Goal: Information Seeking & Learning: Learn about a topic

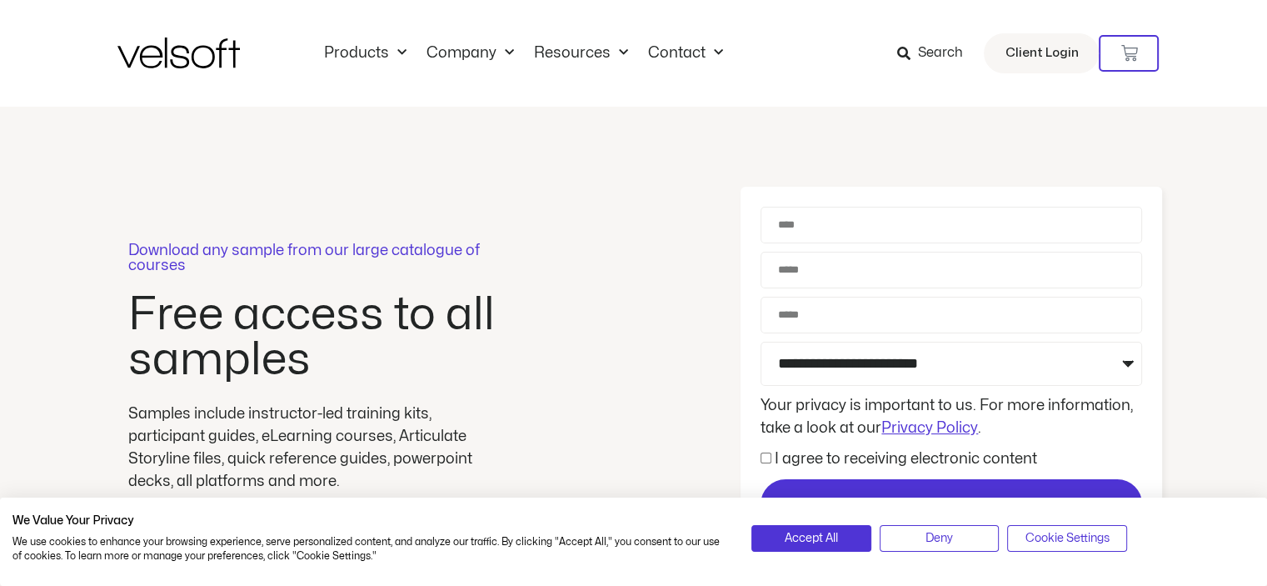
drag, startPoint x: 1277, startPoint y: 72, endPoint x: 1157, endPoint y: 1, distance: 139.0
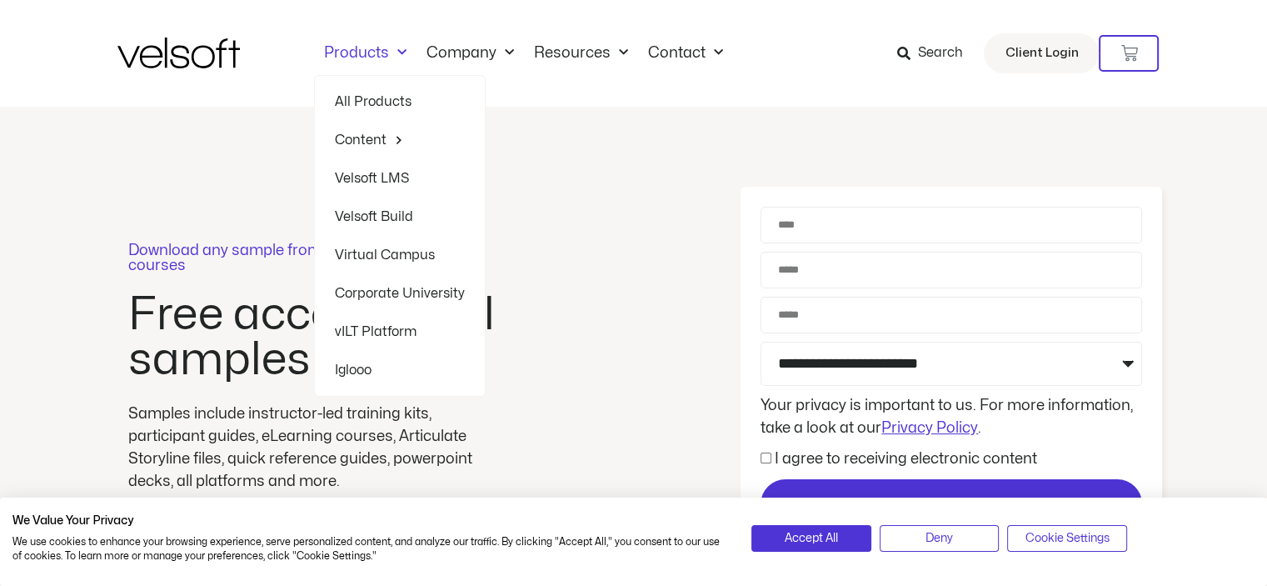
click at [395, 49] on span "Menu" at bounding box center [397, 52] width 17 height 27
click at [399, 49] on span "Menu" at bounding box center [397, 52] width 17 height 27
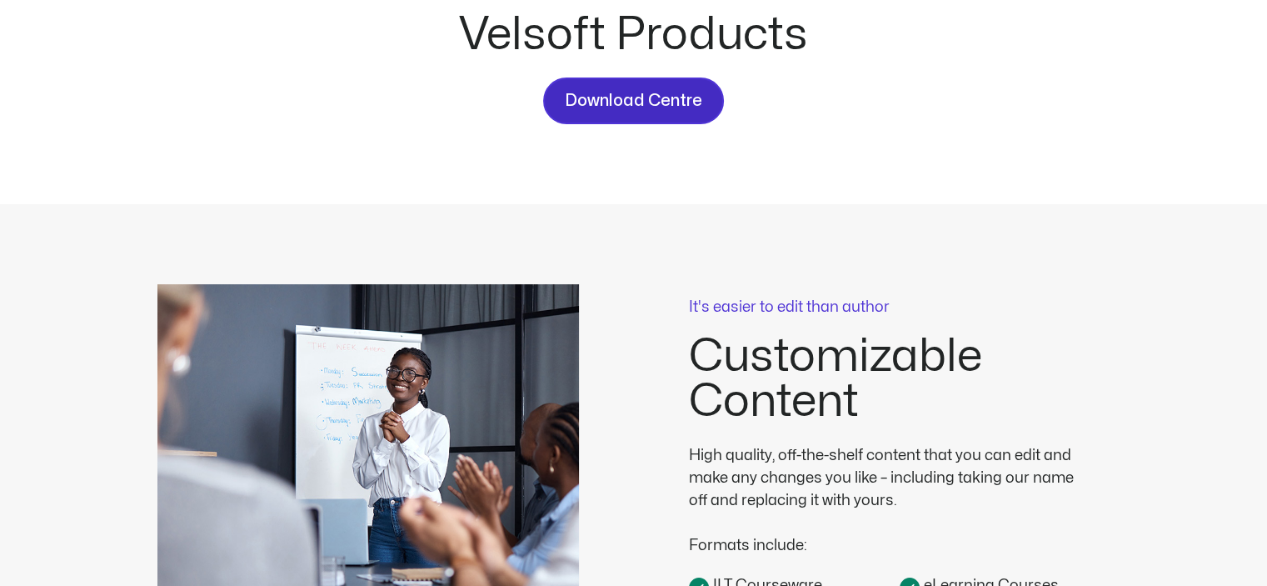
click at [660, 110] on span "Download Centre" at bounding box center [633, 100] width 137 height 27
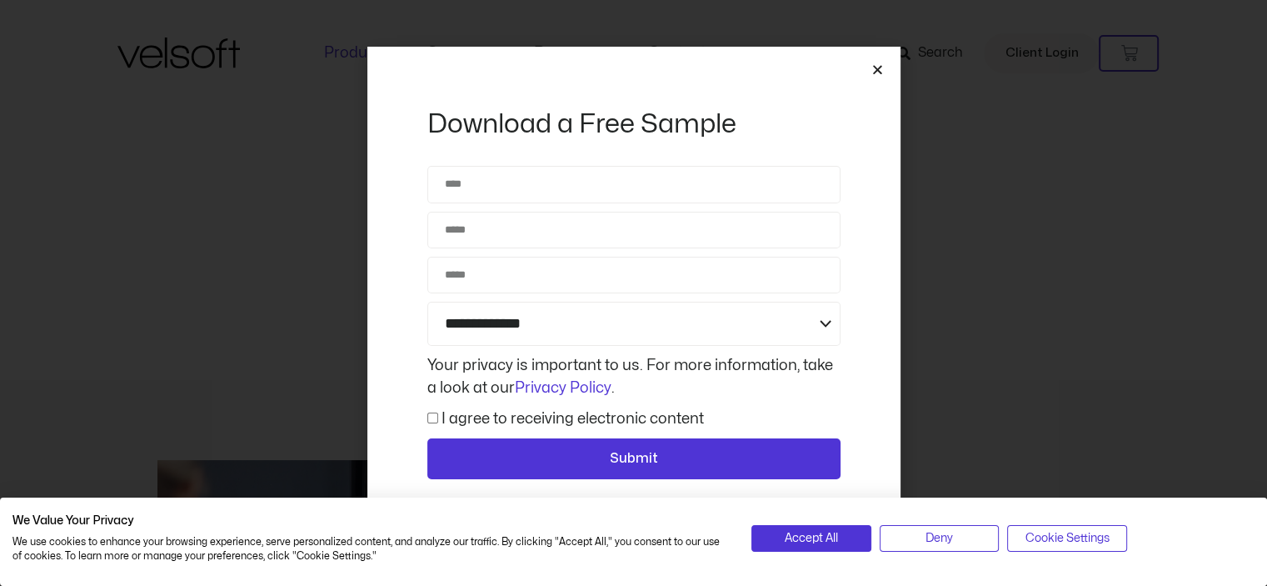
click at [876, 68] on icon "Close" at bounding box center [878, 69] width 12 height 12
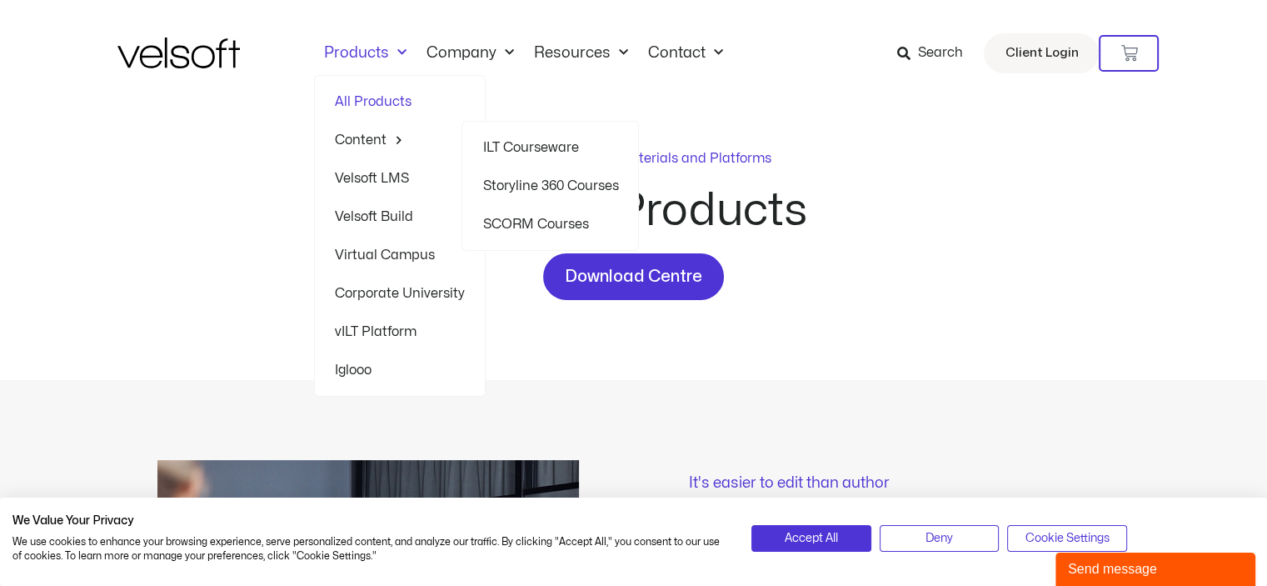
click at [554, 147] on link "ILT Courseware" at bounding box center [550, 147] width 136 height 38
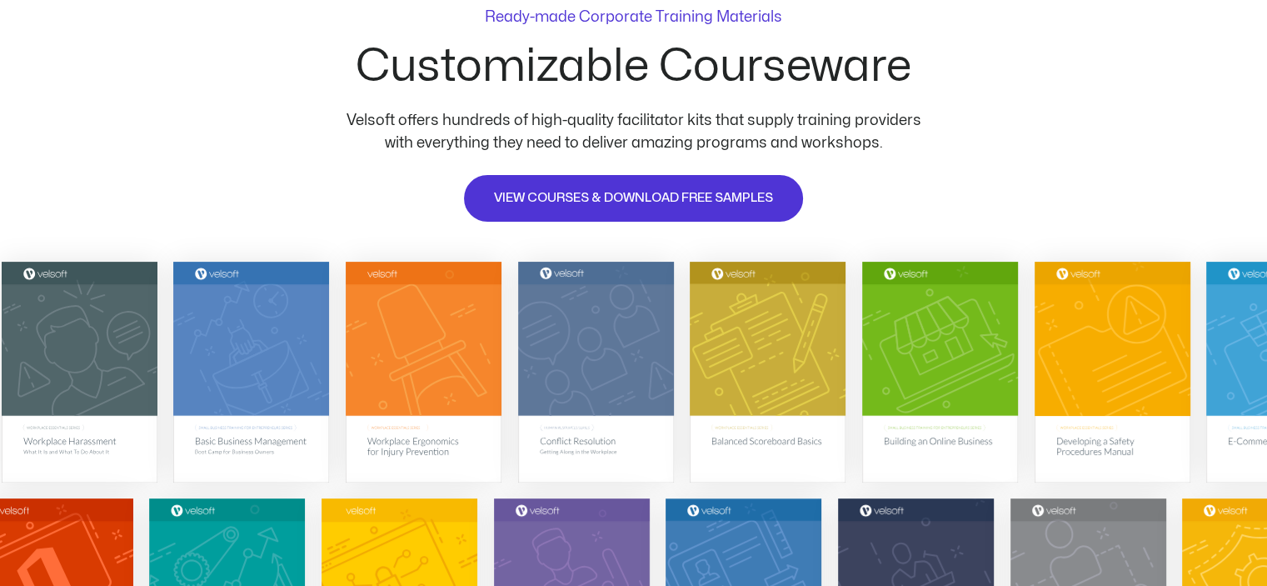
scroll to position [128, 0]
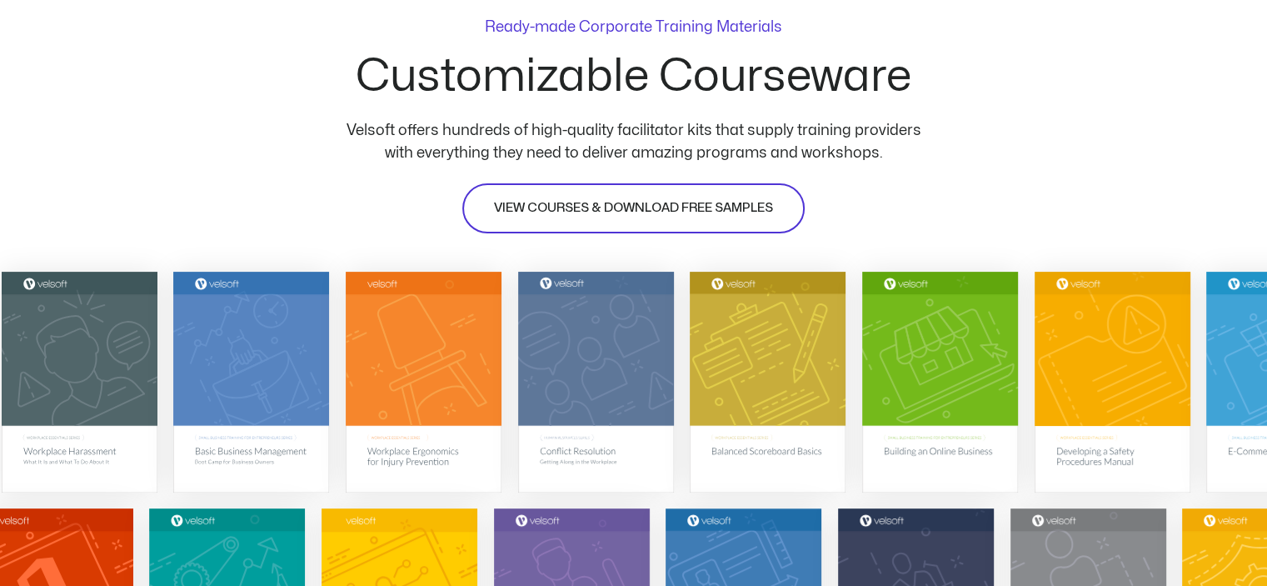
click at [615, 201] on span "VIEW COURSES & DOWNLOAD FREE SAMPLES" at bounding box center [633, 208] width 279 height 20
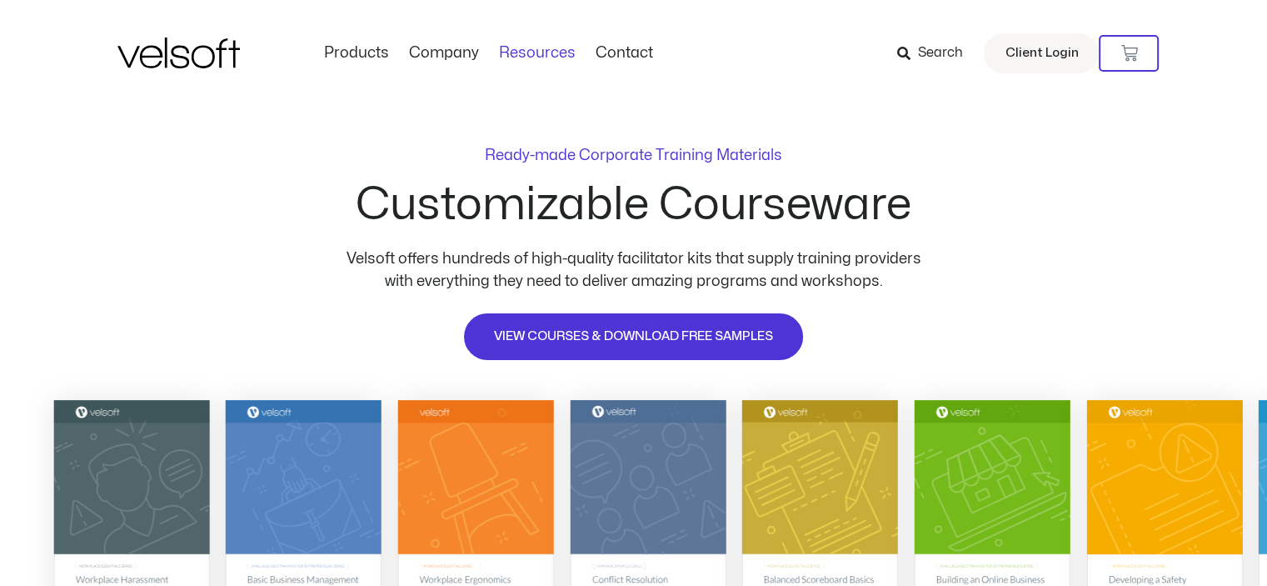
click at [525, 59] on link "Resources" at bounding box center [537, 53] width 97 height 18
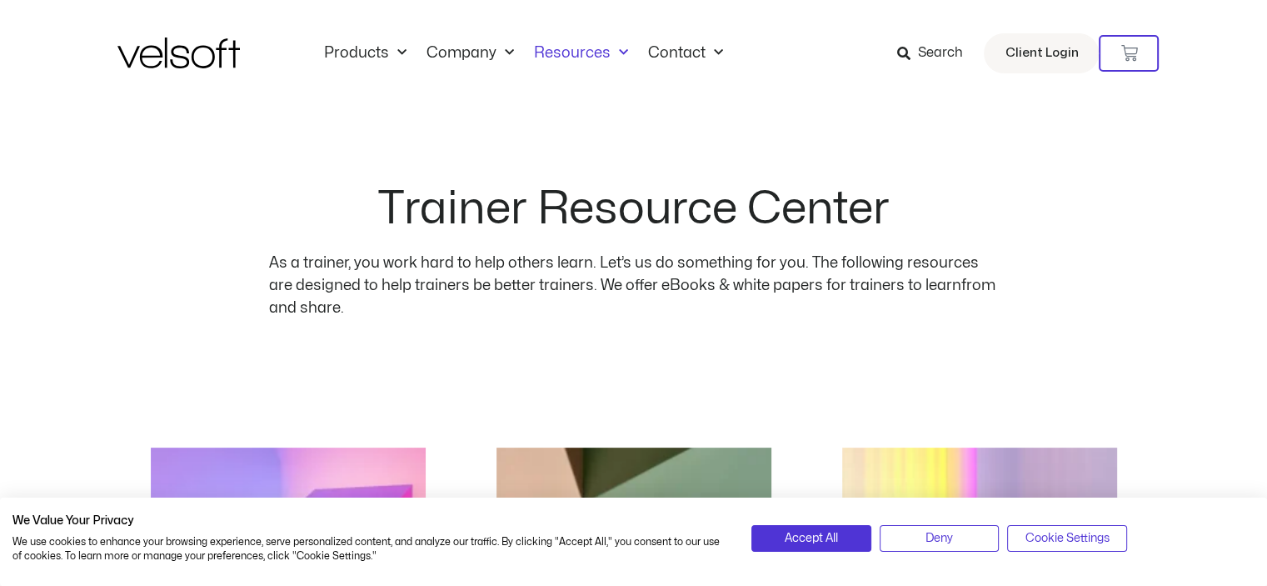
drag, startPoint x: 1278, startPoint y: 102, endPoint x: 1242, endPoint y: 51, distance: 62.9
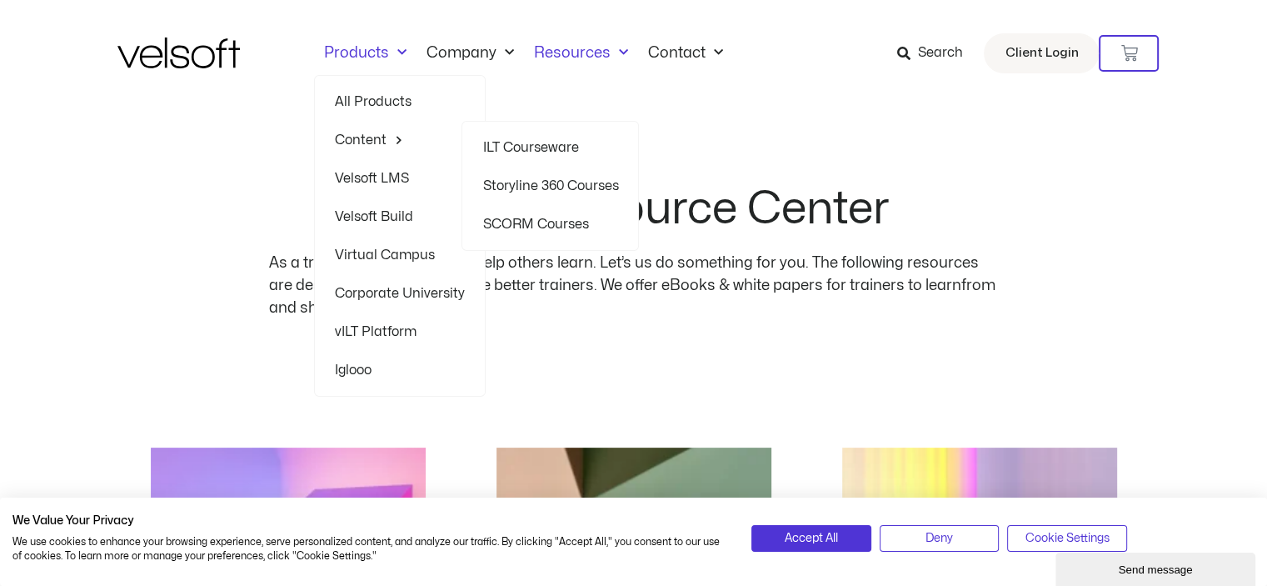
click at [514, 146] on link "ILT Courseware" at bounding box center [550, 147] width 136 height 38
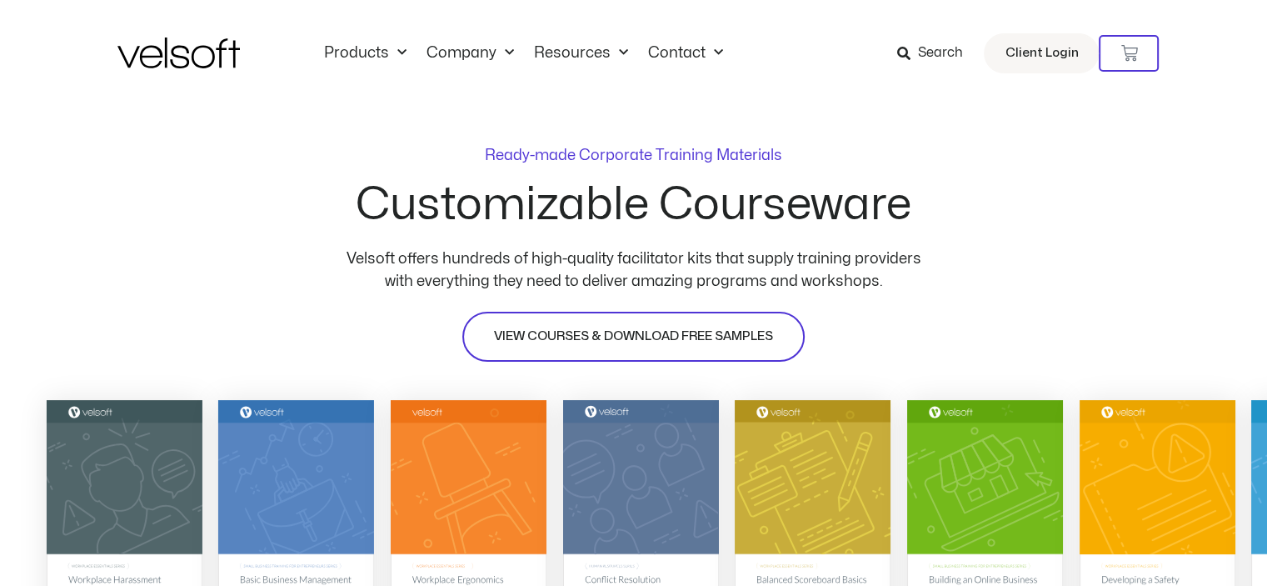
click at [614, 338] on span "VIEW COURSES & DOWNLOAD FREE SAMPLES" at bounding box center [633, 337] width 279 height 20
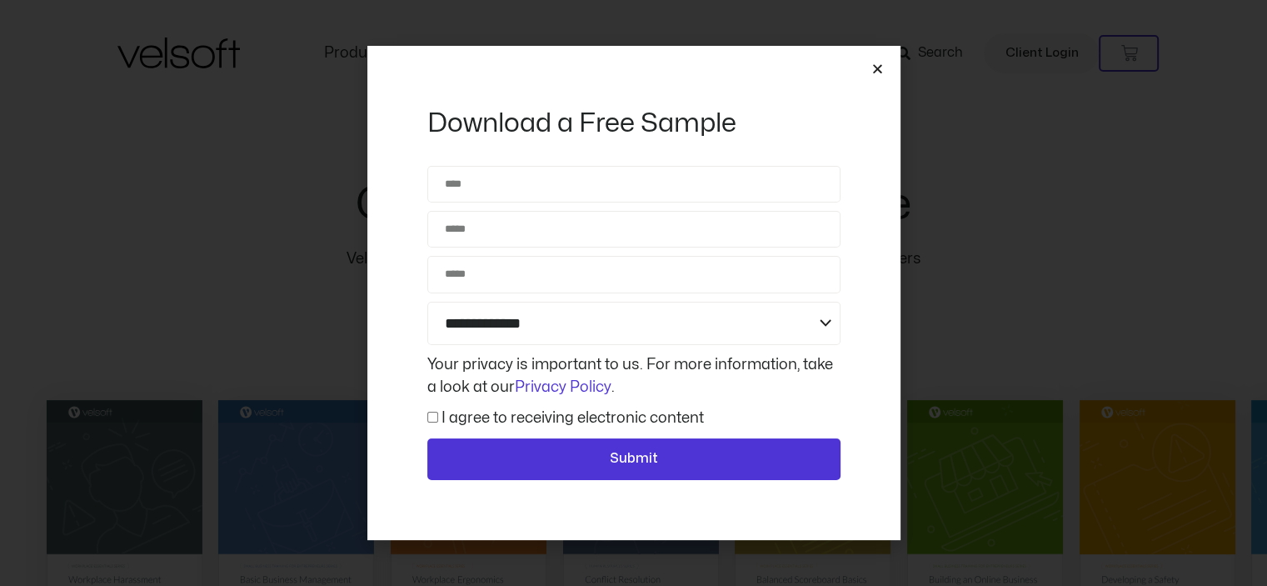
click at [876, 72] on icon "Close" at bounding box center [878, 68] width 12 height 12
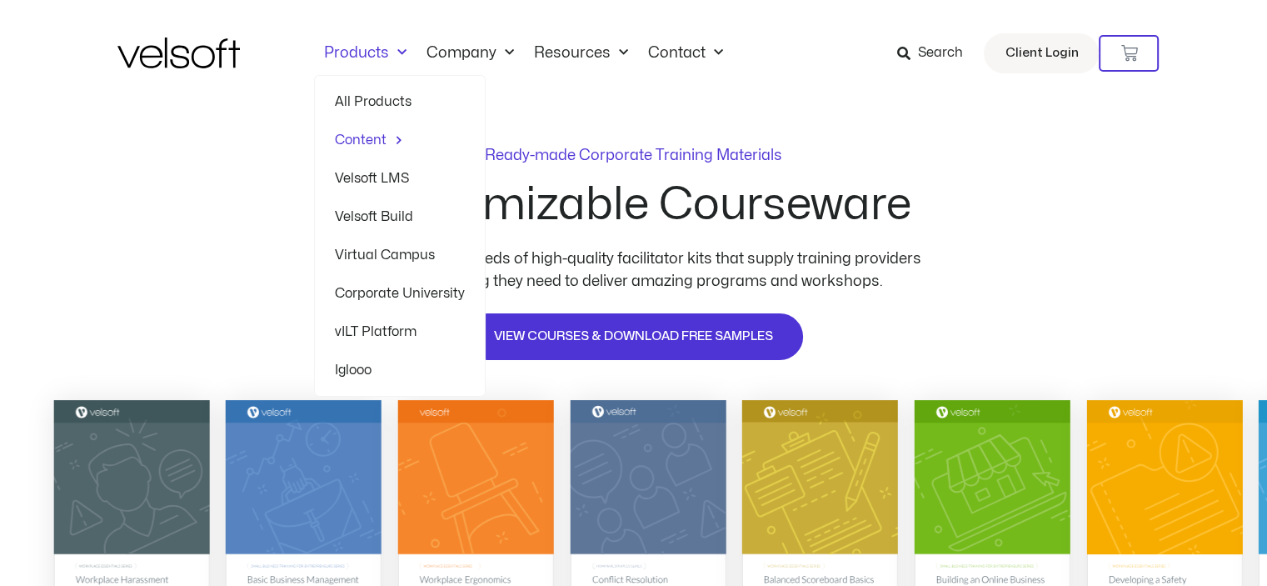
click at [387, 258] on link "Virtual Campus" at bounding box center [400, 255] width 130 height 38
